Goal: Transaction & Acquisition: Purchase product/service

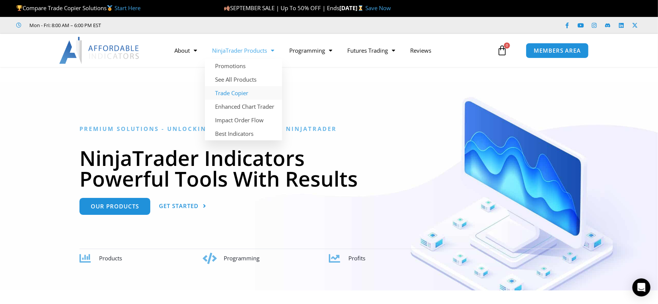
click at [230, 92] on link "Trade Copier" at bounding box center [243, 93] width 77 height 14
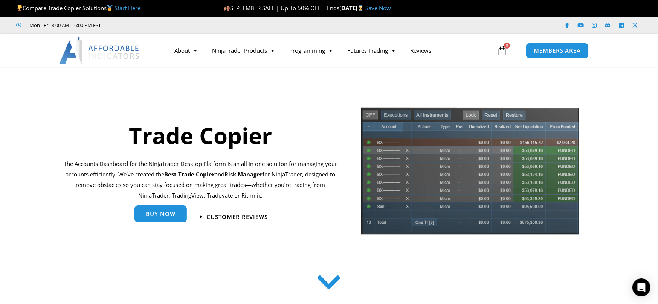
click at [165, 212] on span "Buy Now" at bounding box center [161, 214] width 30 height 6
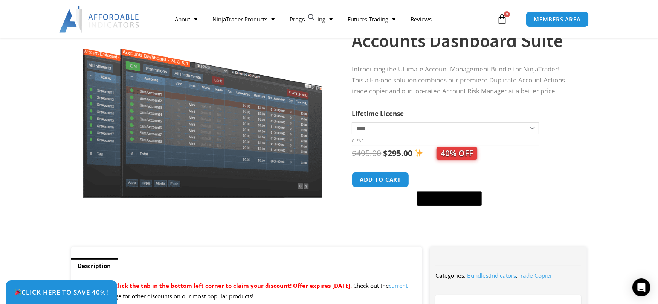
scroll to position [151, 0]
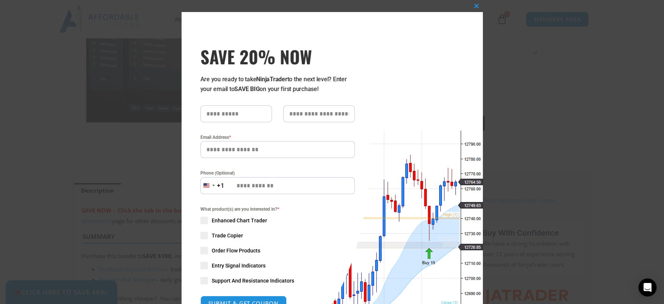
click at [69, 293] on div "Close this module SAVE 20% NOW Are you ready to take NinjaTrader to the next le…" at bounding box center [332, 152] width 664 height 304
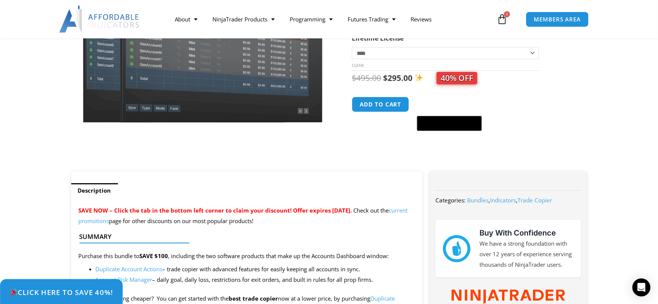
click at [49, 289] on span "Click Here to save 40%!" at bounding box center [61, 292] width 104 height 7
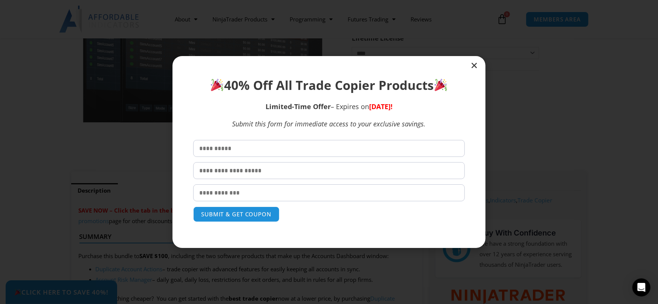
click at [251, 147] on input "text" at bounding box center [328, 148] width 271 height 17
type input "*****"
click at [229, 192] on input "email" at bounding box center [328, 192] width 271 height 17
type input "**********"
click at [232, 210] on button "SUBMIT & GET COUPON" at bounding box center [236, 214] width 91 height 16
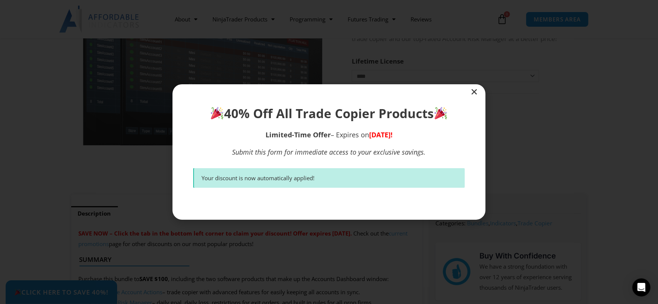
scroll to position [127, 0]
click at [474, 90] on icon "Close" at bounding box center [474, 92] width 8 height 8
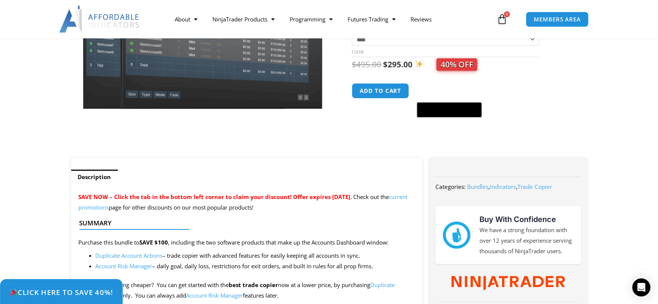
scroll to position [51, 0]
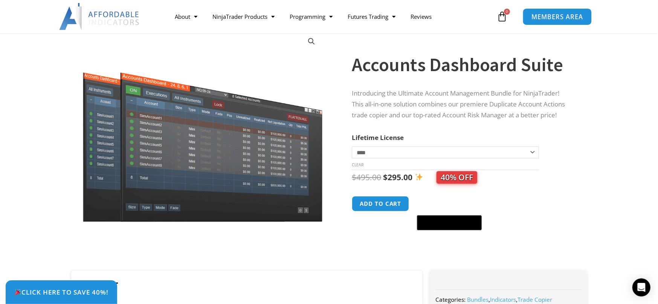
click at [546, 15] on span "MEMBERS AREA" at bounding box center [557, 17] width 52 height 6
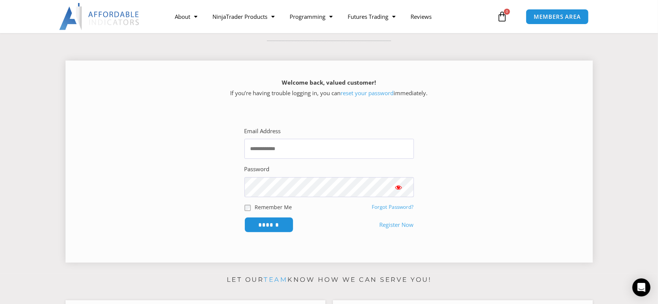
scroll to position [113, 0]
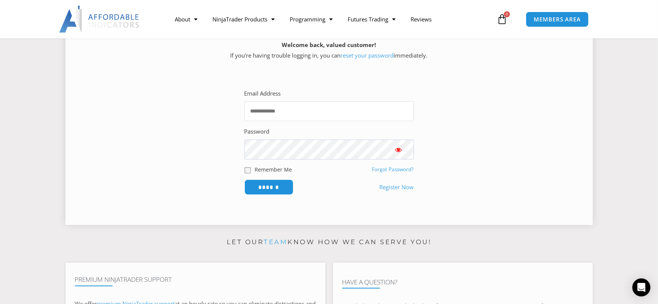
click at [268, 111] on input "Email Address" at bounding box center [328, 111] width 169 height 20
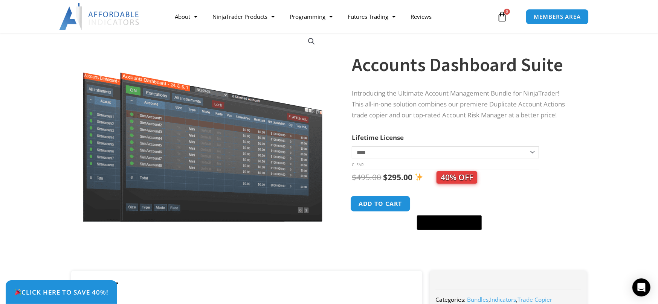
click at [374, 202] on button "Add to cart" at bounding box center [381, 204] width 60 height 16
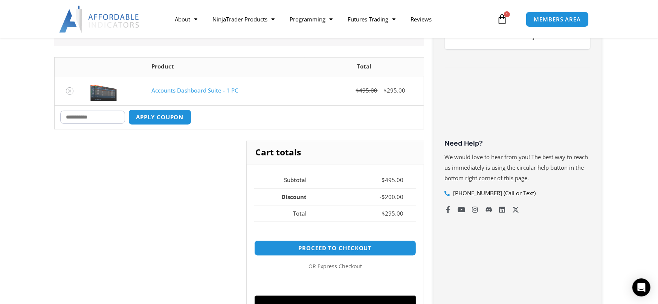
scroll to position [264, 0]
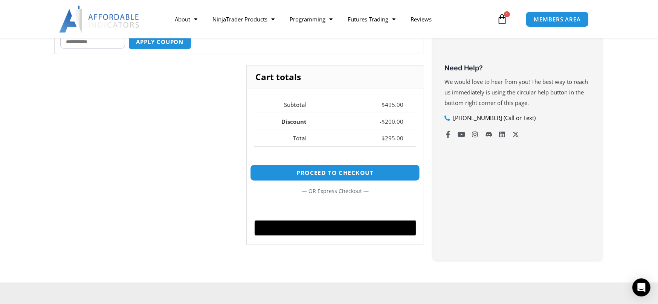
click at [320, 169] on link "Proceed to checkout" at bounding box center [335, 173] width 170 height 16
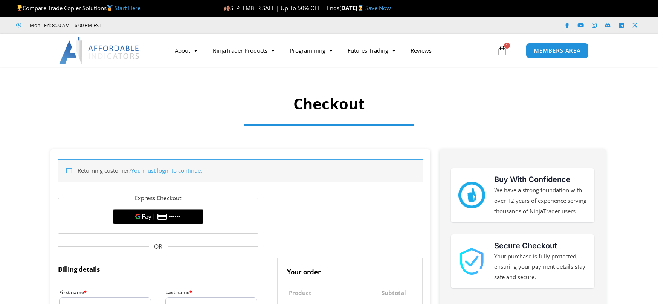
select select "**"
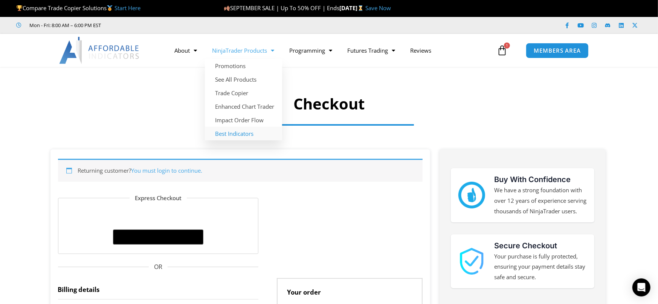
click at [227, 131] on link "Best Indicators" at bounding box center [243, 134] width 77 height 14
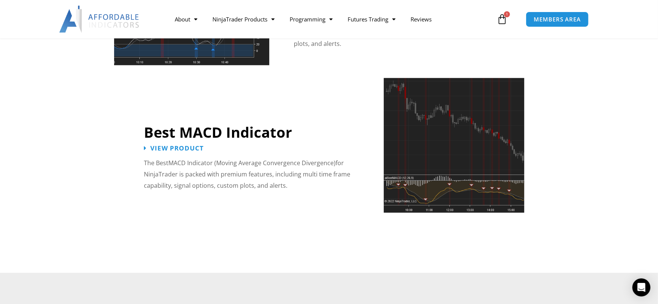
scroll to position [1619, 0]
